Goal: Navigation & Orientation: Find specific page/section

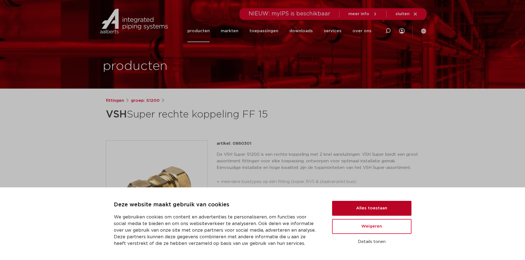
click at [362, 210] on button "Alles toestaan" at bounding box center [371, 208] width 79 height 15
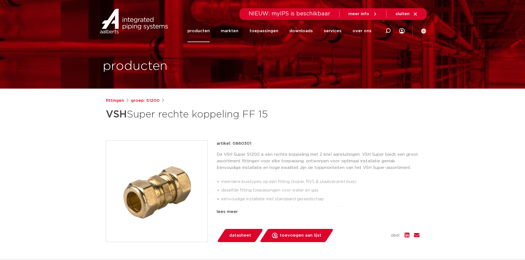
click at [281, 115] on h1 "VSH Super rechte koppeling FF 15" at bounding box center [209, 114] width 207 height 17
click at [230, 30] on link "markten" at bounding box center [230, 31] width 18 height 22
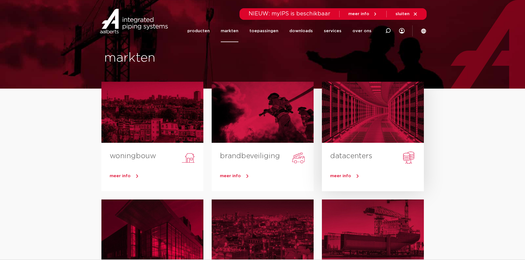
click at [373, 110] on div at bounding box center [373, 112] width 102 height 61
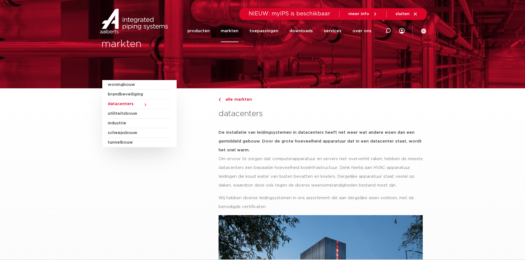
click at [229, 31] on link "markten" at bounding box center [230, 31] width 18 height 22
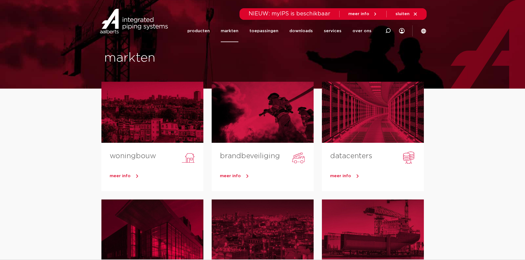
click at [154, 114] on div at bounding box center [152, 112] width 102 height 61
